Goal: Book appointment/travel/reservation

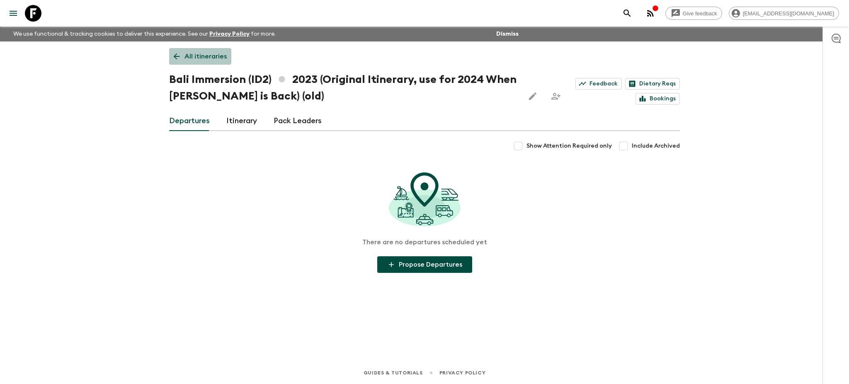
click at [178, 56] on icon at bounding box center [176, 56] width 9 height 9
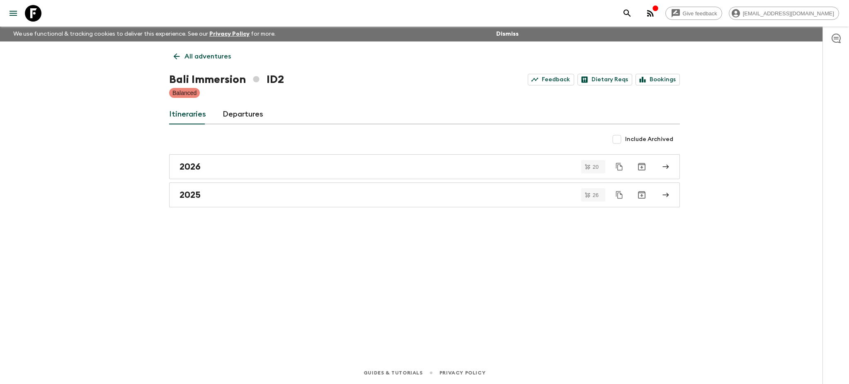
click at [178, 56] on icon at bounding box center [176, 56] width 9 height 9
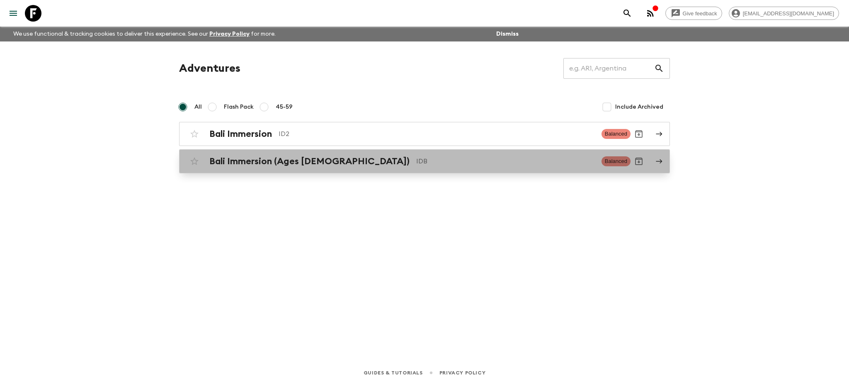
click at [663, 169] on link "Bali Immersion (Ages [DEMOGRAPHIC_DATA]) IDB Balanced" at bounding box center [424, 161] width 491 height 24
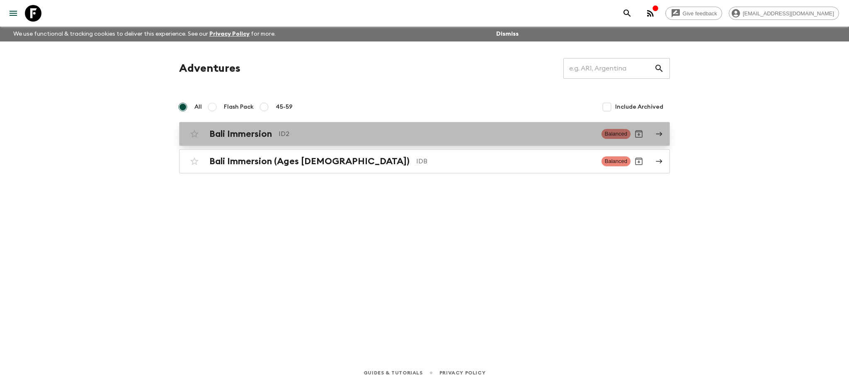
click at [665, 135] on link "Bali Immersion ID2 Balanced" at bounding box center [424, 134] width 491 height 24
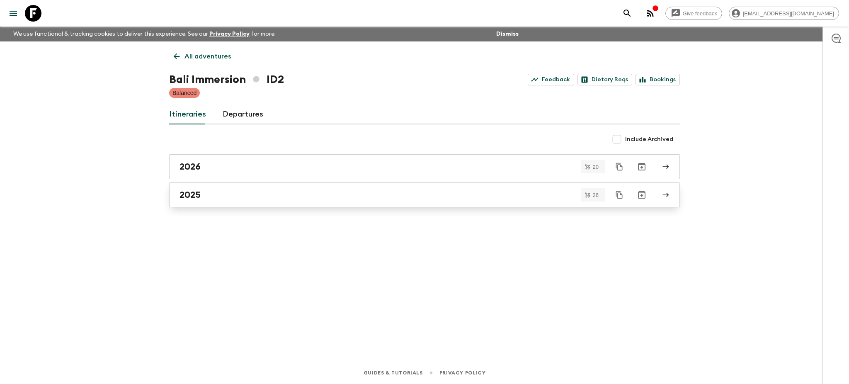
click at [668, 196] on icon at bounding box center [665, 194] width 7 height 7
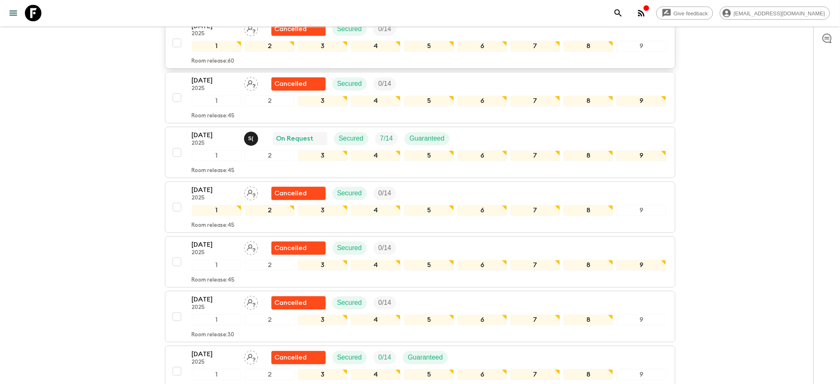
scroll to position [461, 0]
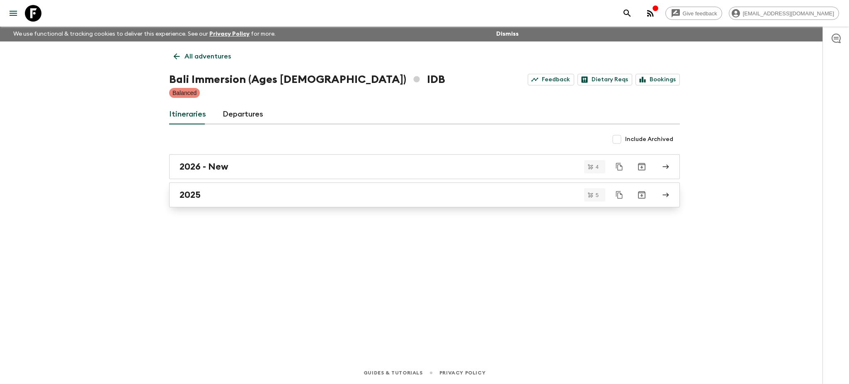
click at [667, 199] on link "2025" at bounding box center [424, 194] width 511 height 25
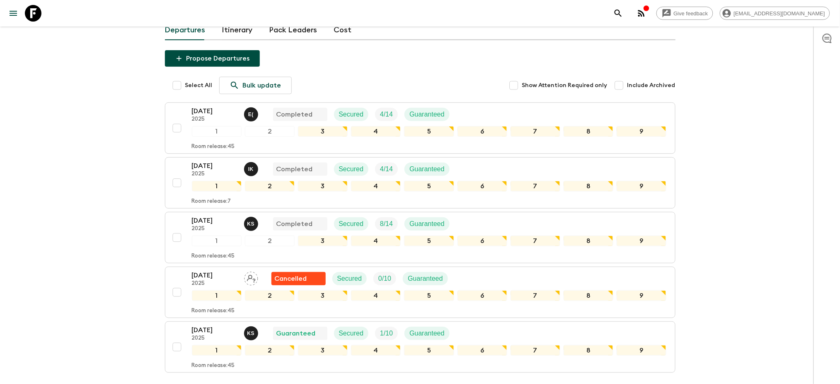
scroll to position [110, 0]
